Goal: Task Accomplishment & Management: Manage account settings

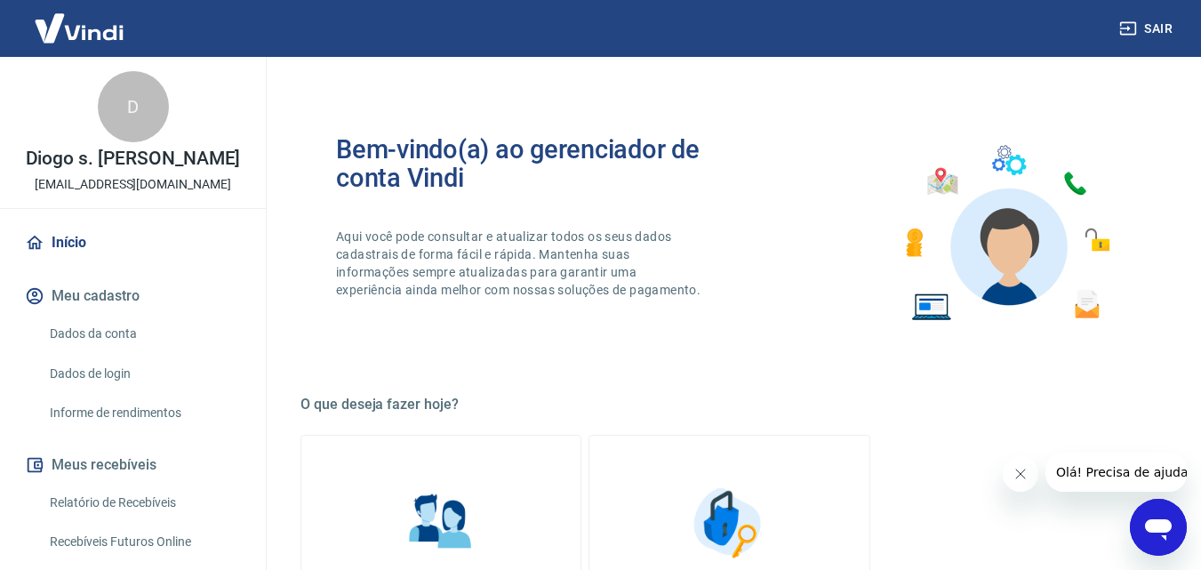
click at [168, 496] on link "Relatório de Recebíveis" at bounding box center [144, 502] width 202 height 36
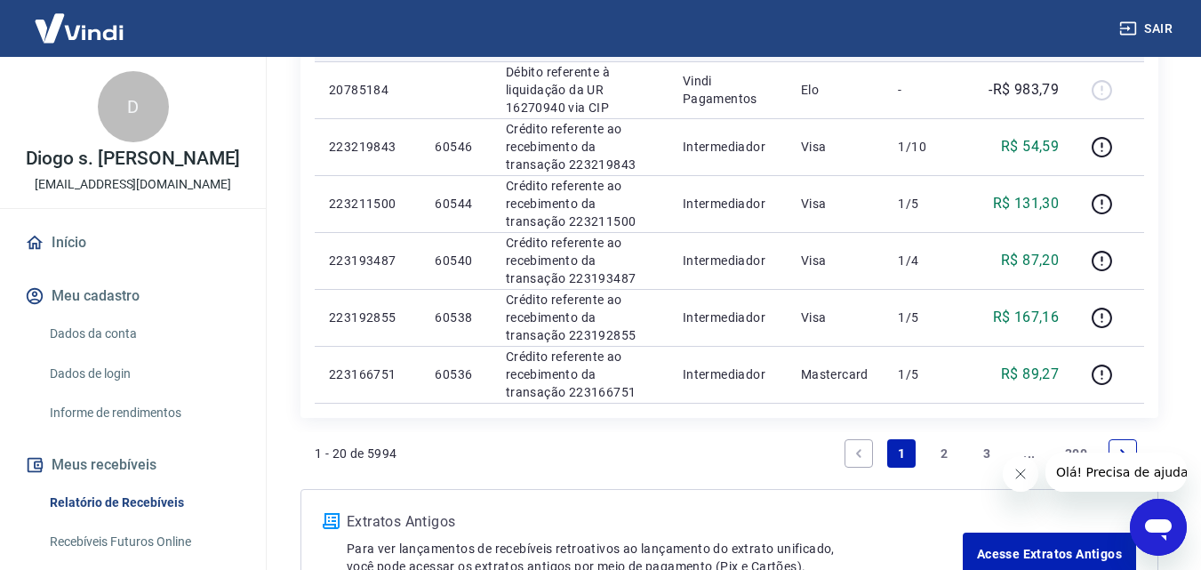
scroll to position [1386, 0]
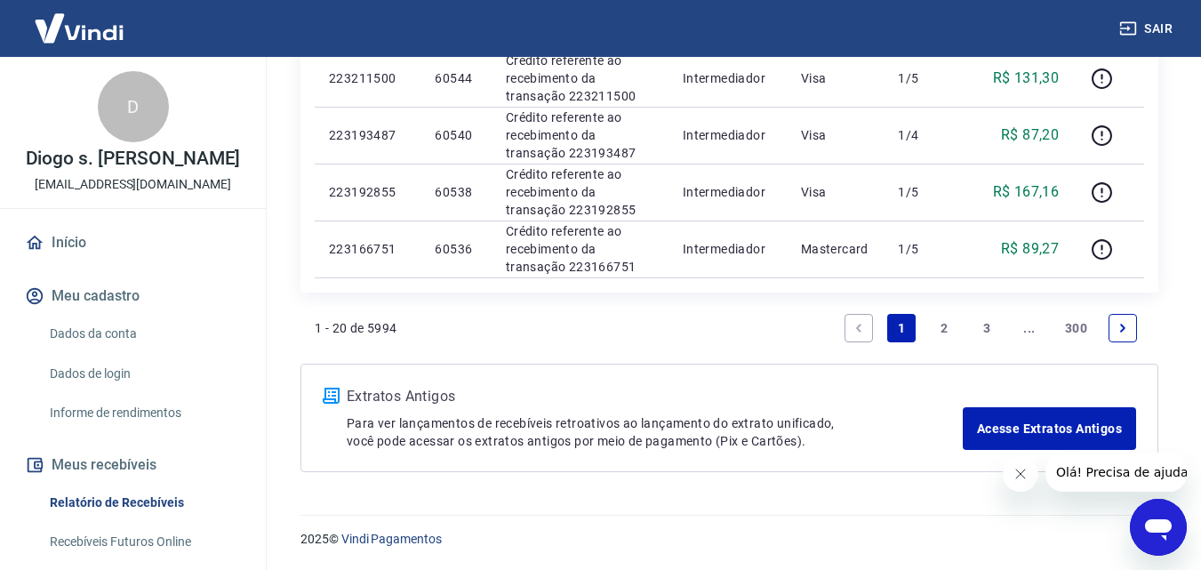
click at [941, 324] on link "2" at bounding box center [944, 328] width 28 height 28
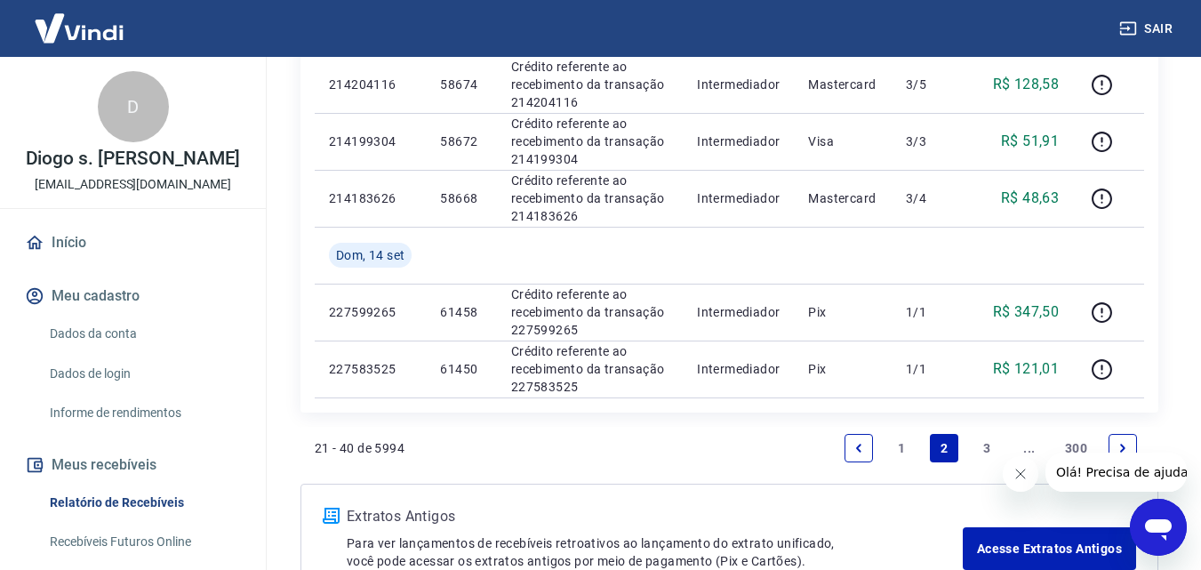
scroll to position [1443, 0]
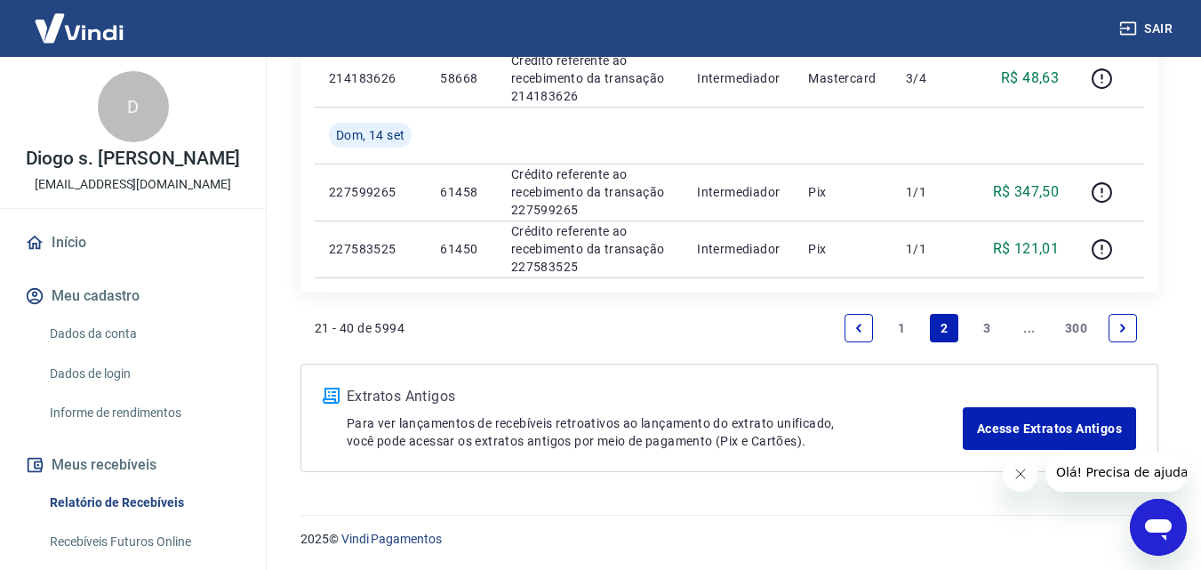
click at [980, 331] on link "3" at bounding box center [986, 328] width 28 height 28
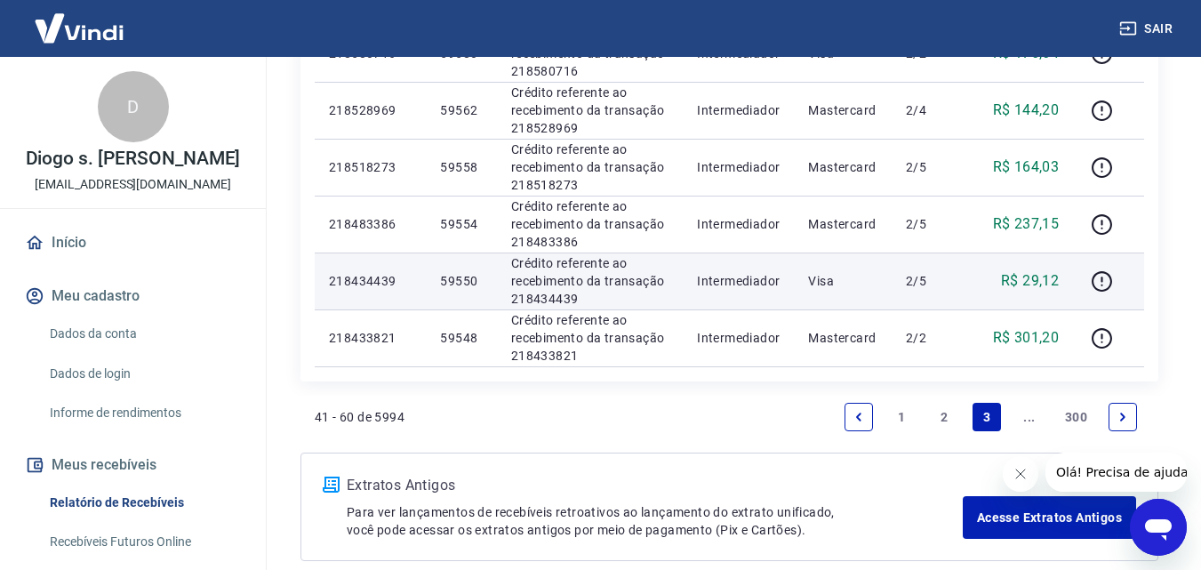
scroll to position [1386, 0]
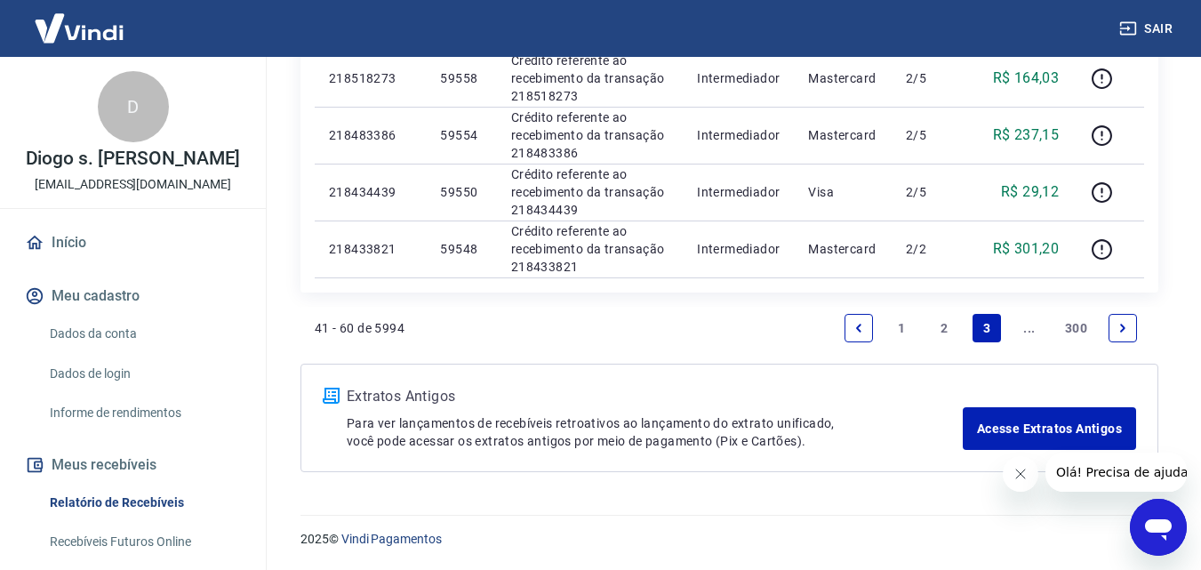
click at [1029, 322] on link "..." at bounding box center [1029, 328] width 28 height 28
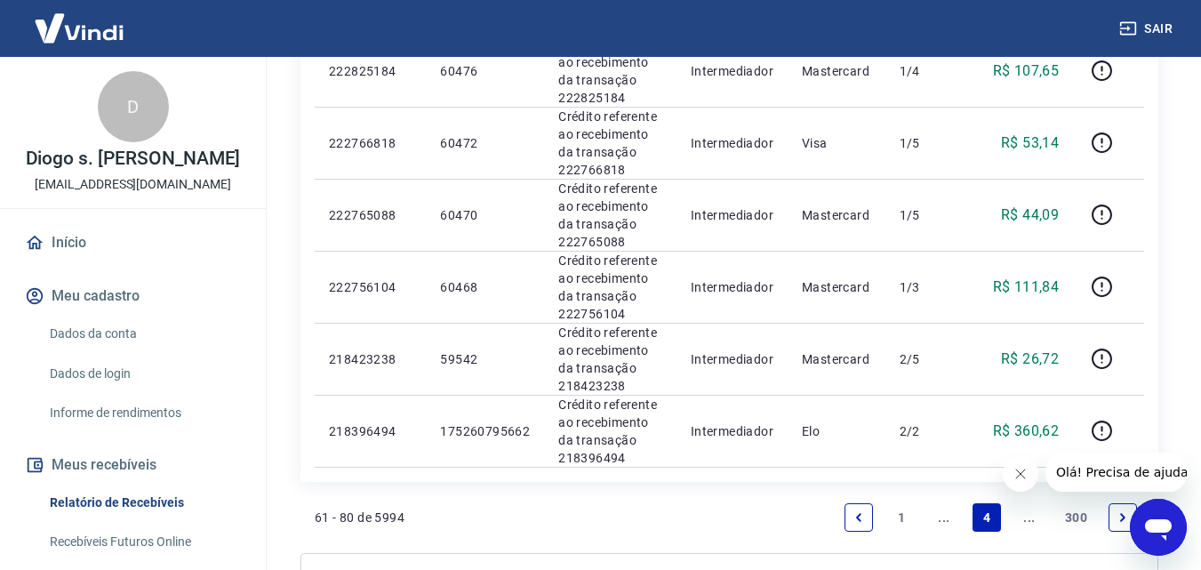
scroll to position [1745, 0]
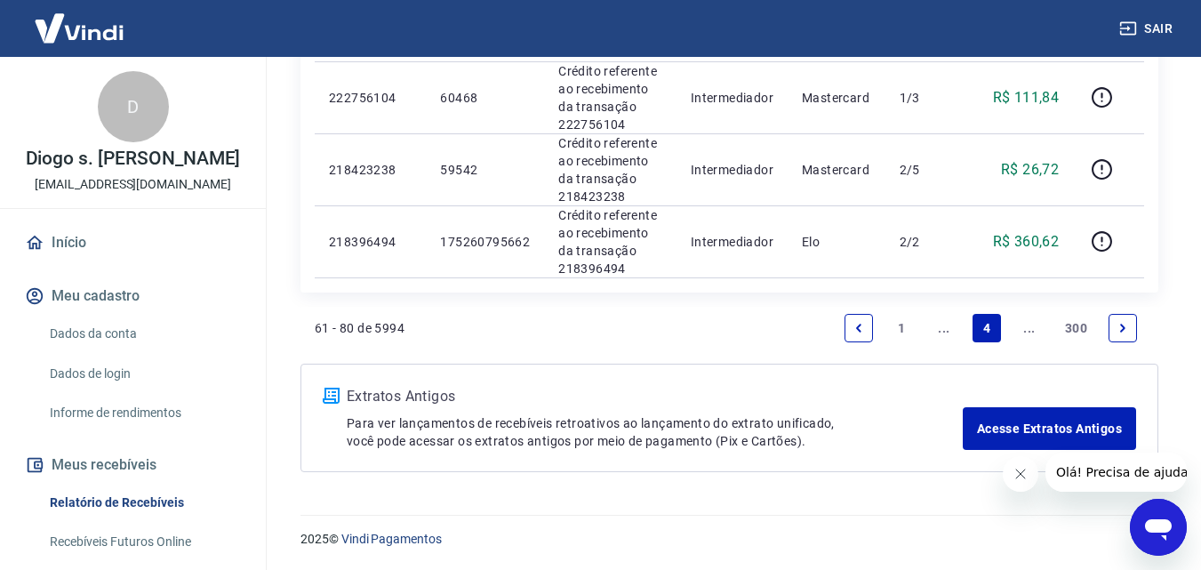
drag, startPoint x: 905, startPoint y: 319, endPoint x: 503, endPoint y: 269, distance: 404.8
click at [904, 319] on link "1" at bounding box center [901, 328] width 28 height 28
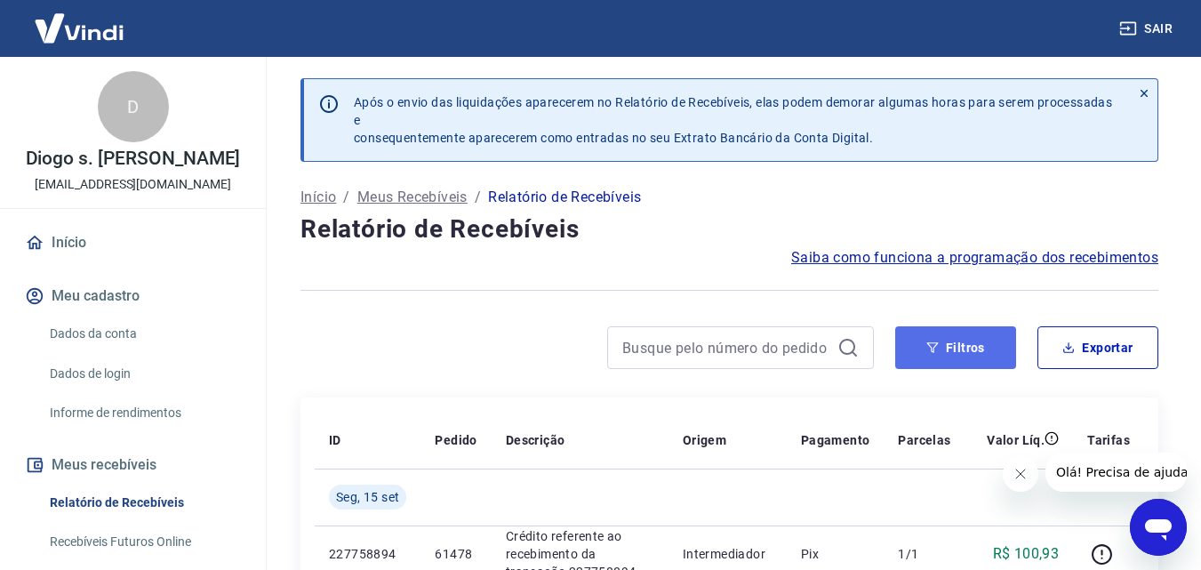
click at [954, 337] on button "Filtros" at bounding box center [955, 347] width 121 height 43
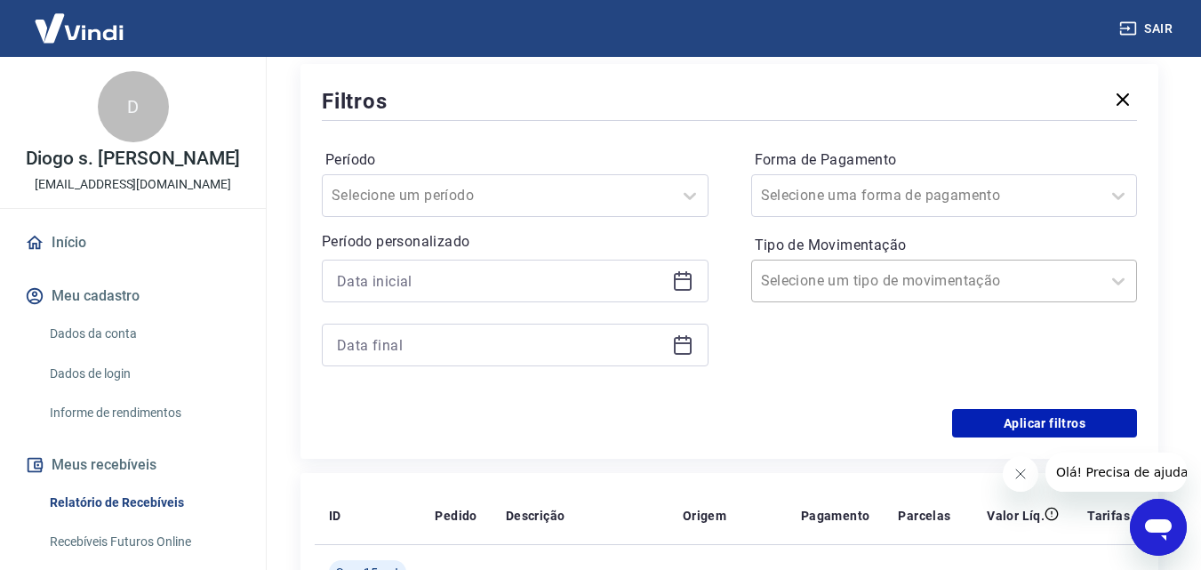
scroll to position [356, 0]
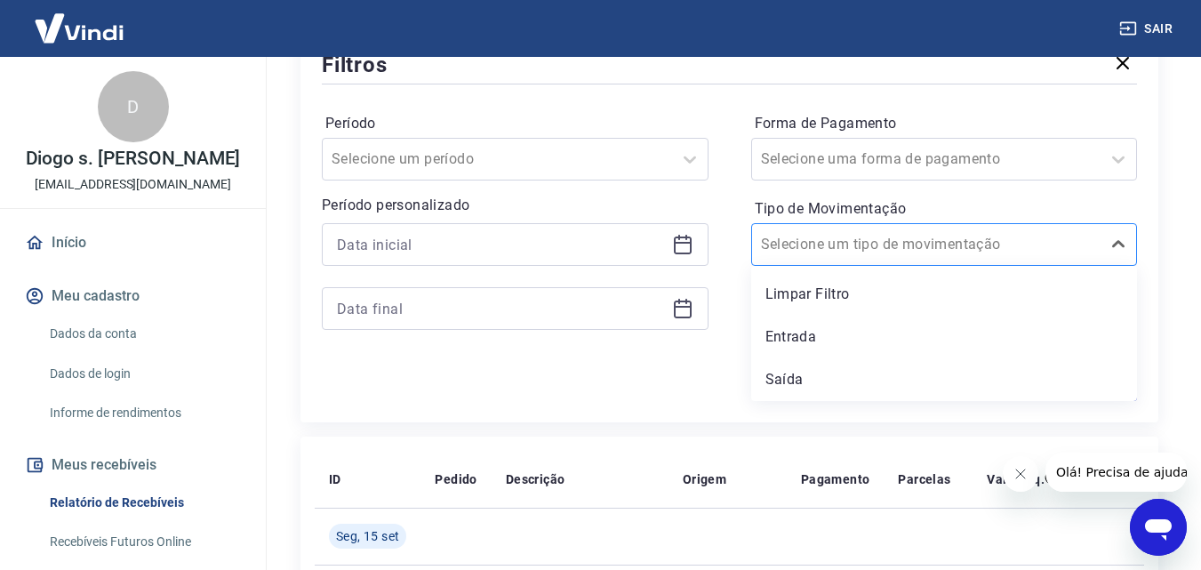
click at [887, 248] on input "Tipo de Movimentação" at bounding box center [851, 244] width 180 height 21
drag, startPoint x: 821, startPoint y: 374, endPoint x: 812, endPoint y: 386, distance: 15.1
click at [819, 367] on div "Saída" at bounding box center [944, 380] width 387 height 36
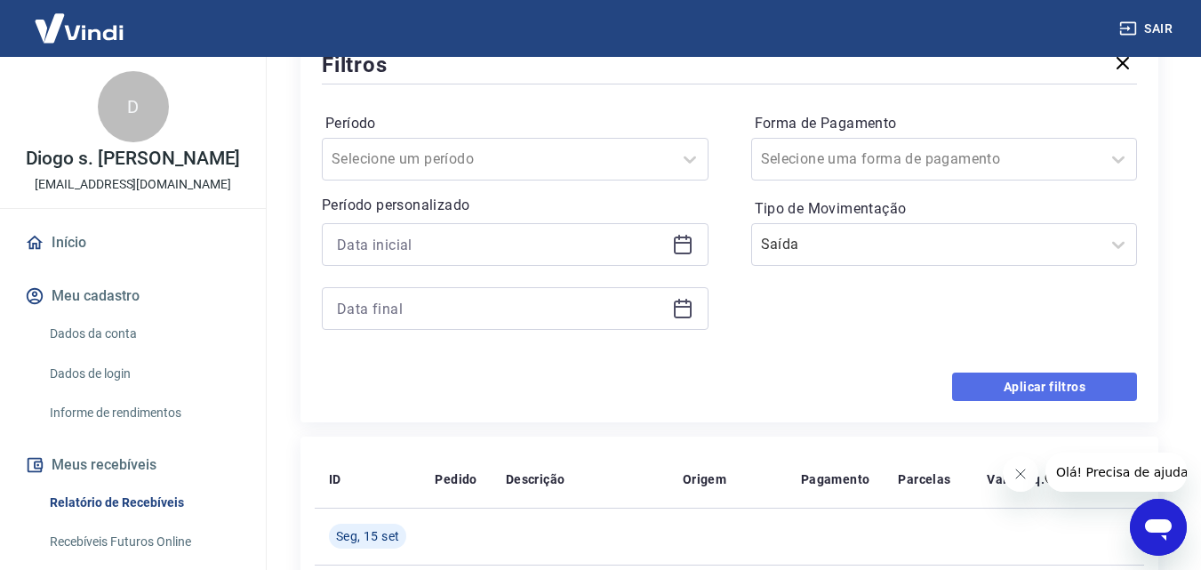
click at [1010, 386] on button "Aplicar filtros" at bounding box center [1044, 386] width 185 height 28
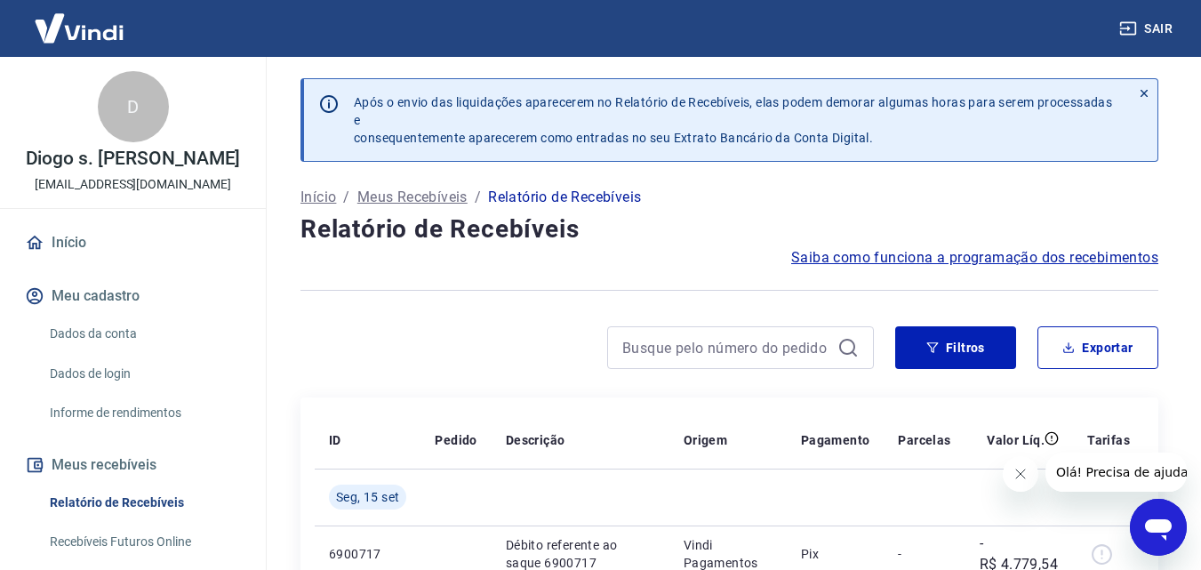
click at [111, 252] on link "Início" at bounding box center [132, 242] width 223 height 39
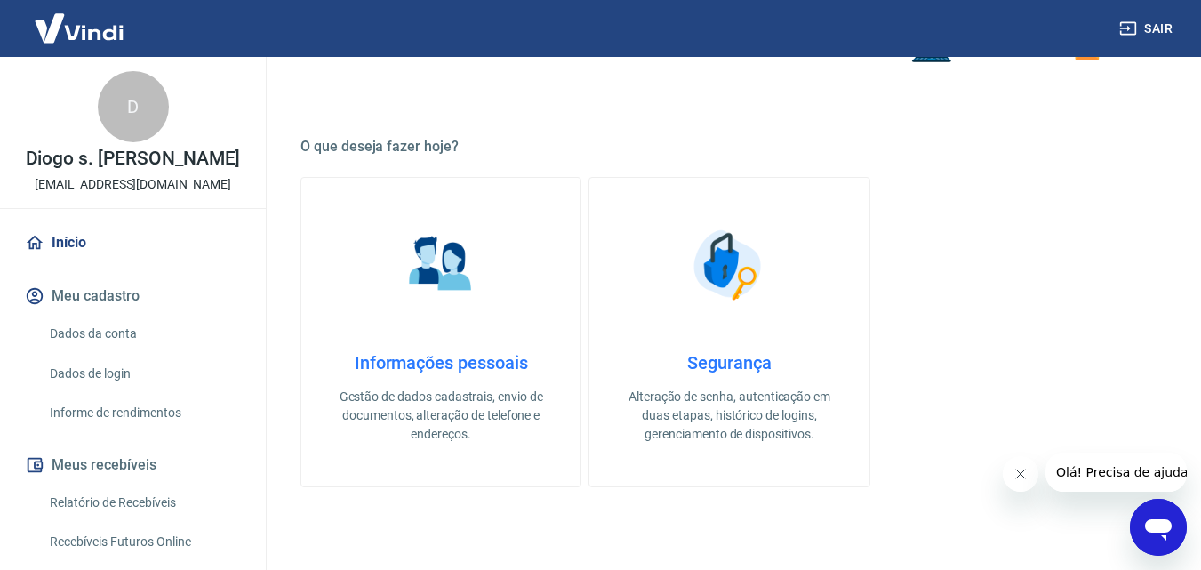
scroll to position [267, 0]
